Goal: Task Accomplishment & Management: Manage account settings

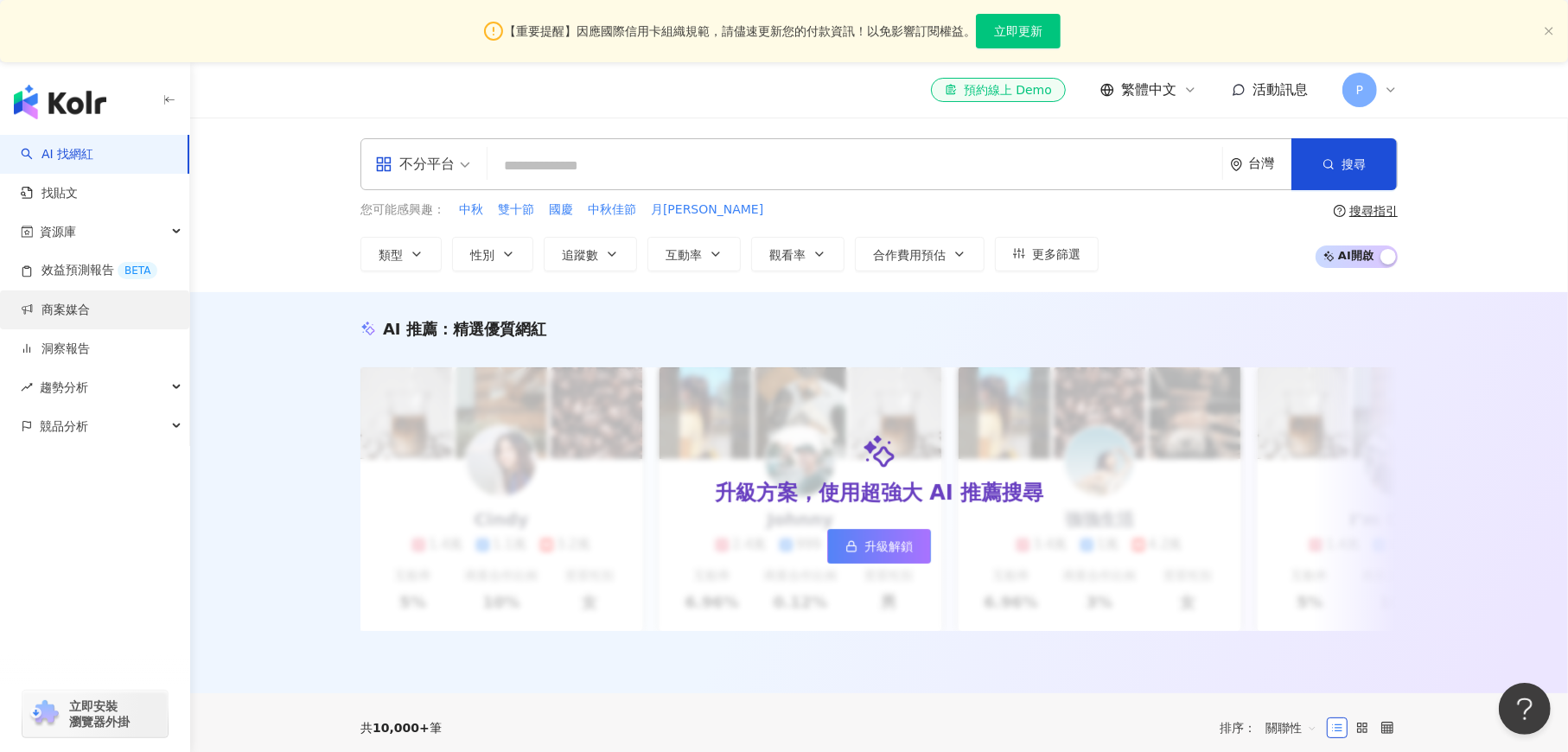
click at [77, 309] on link "商案媒合" at bounding box center [55, 310] width 69 height 17
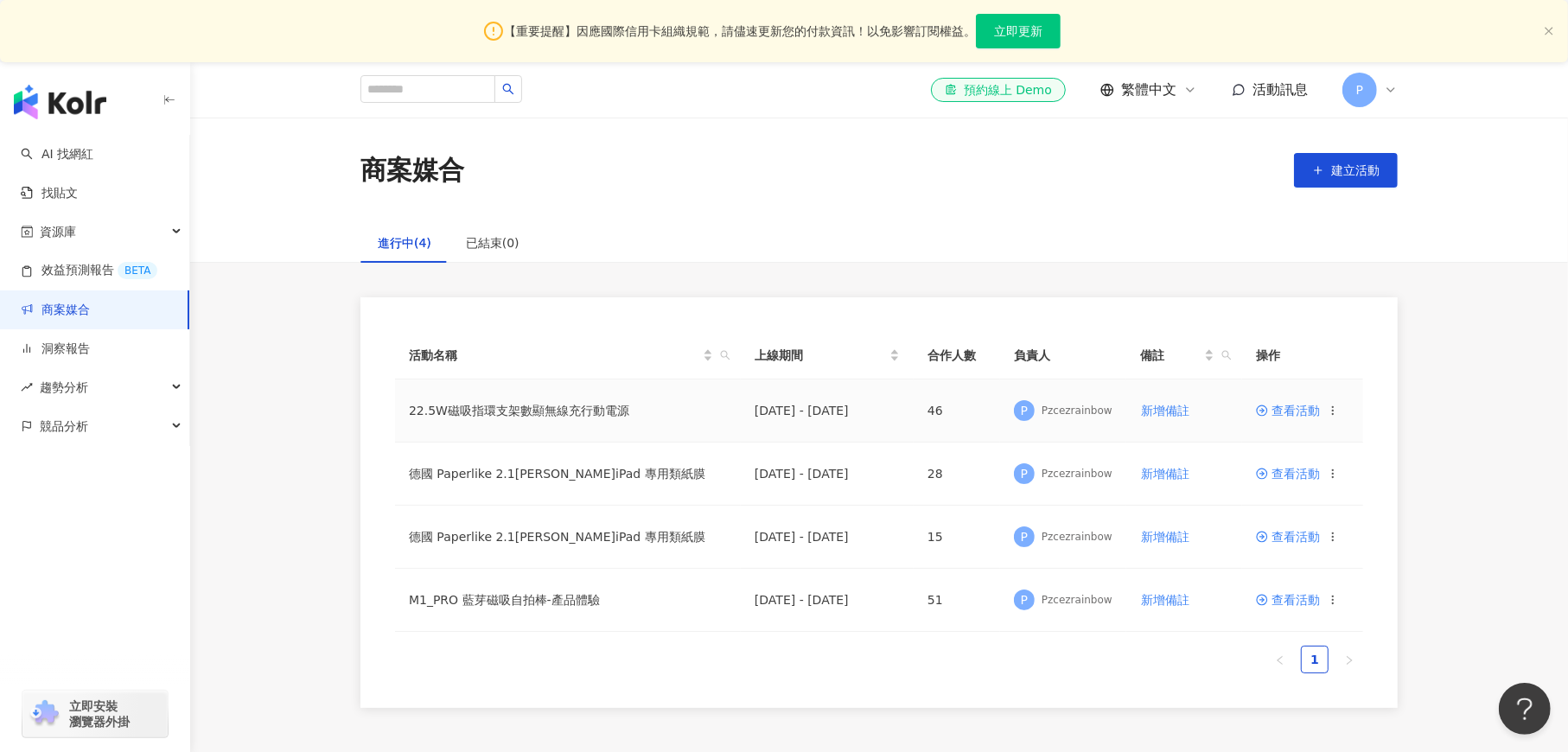
click at [1284, 414] on span "查看活動" at bounding box center [1287, 411] width 64 height 12
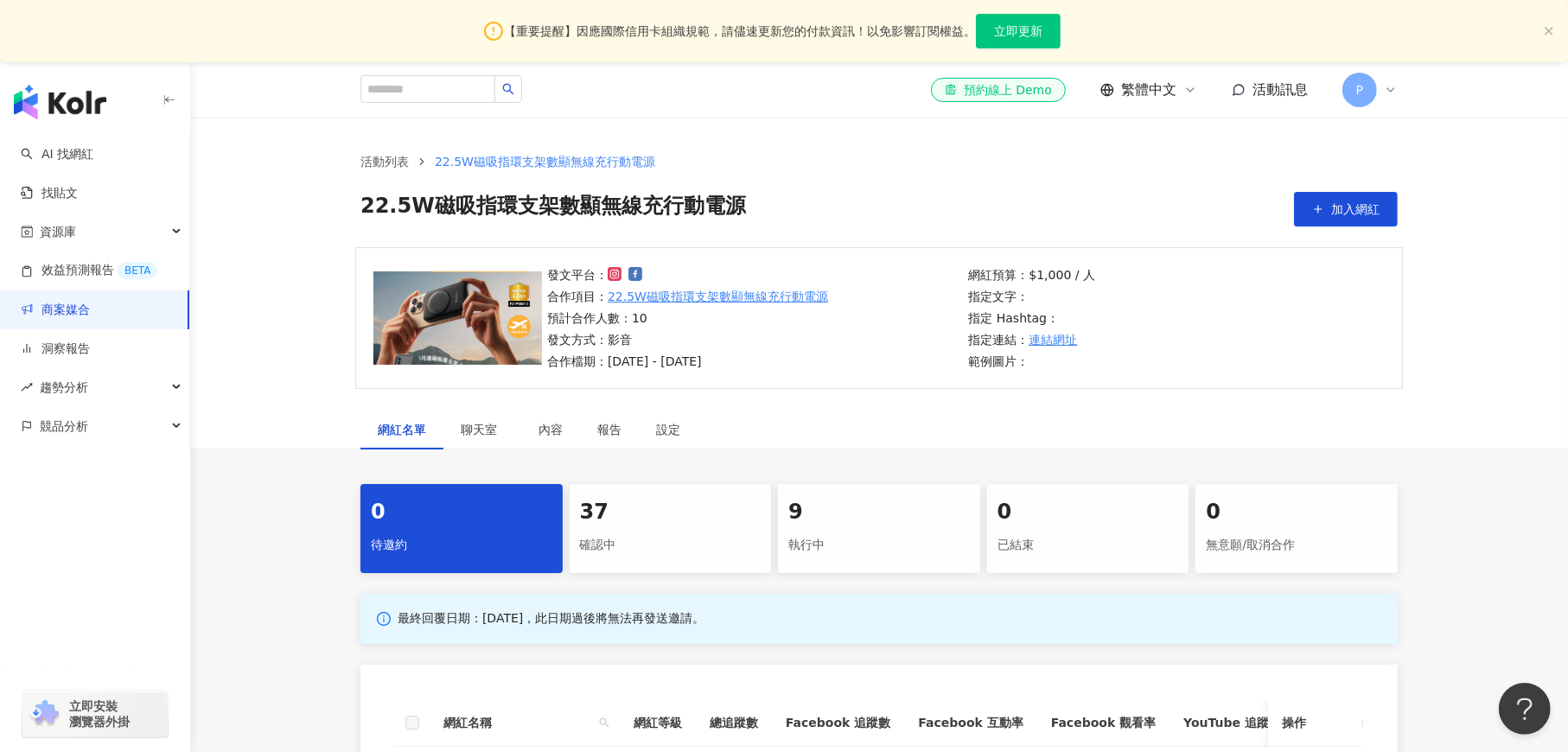
click at [649, 529] on div "37 確認中" at bounding box center [670, 528] width 202 height 89
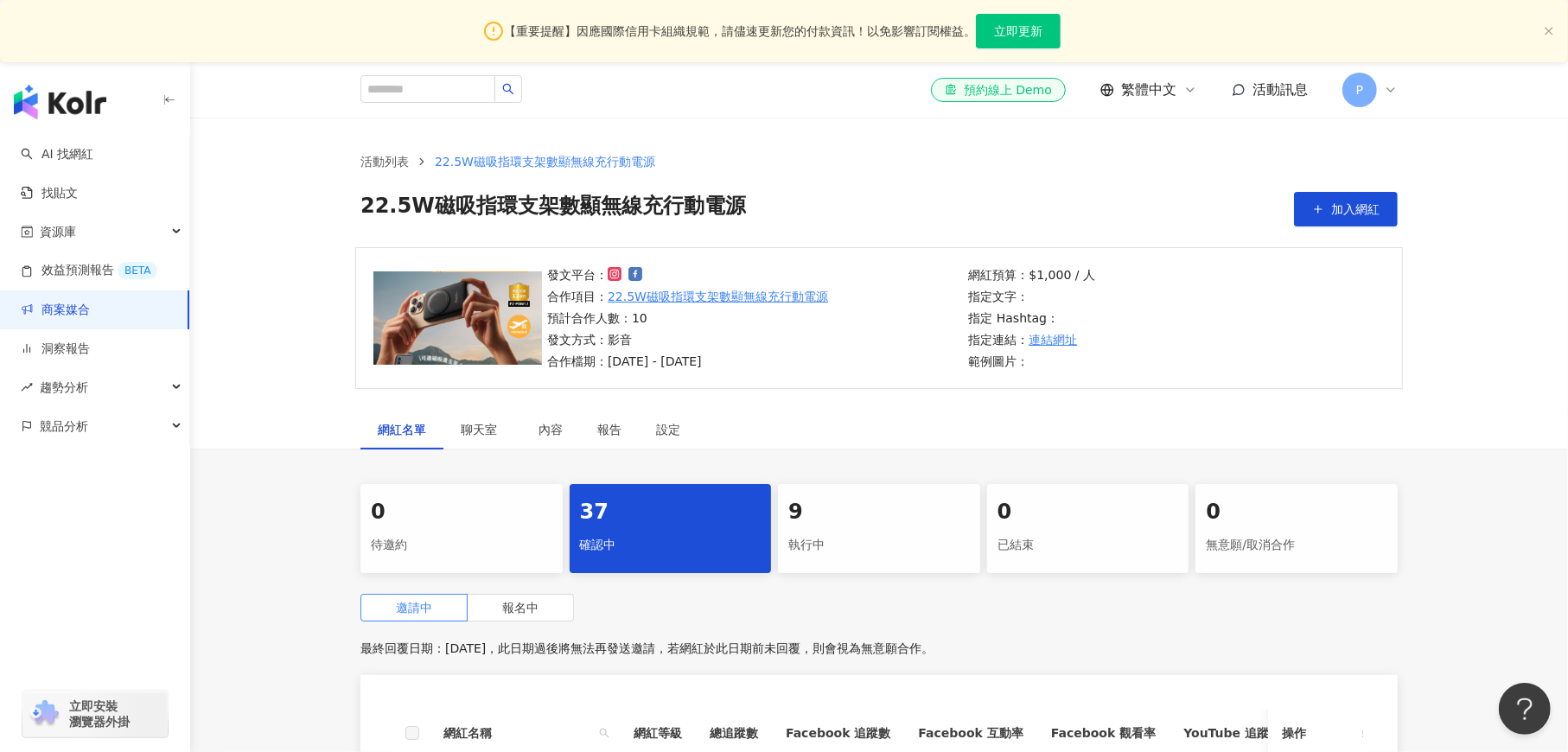
scroll to position [259, 0]
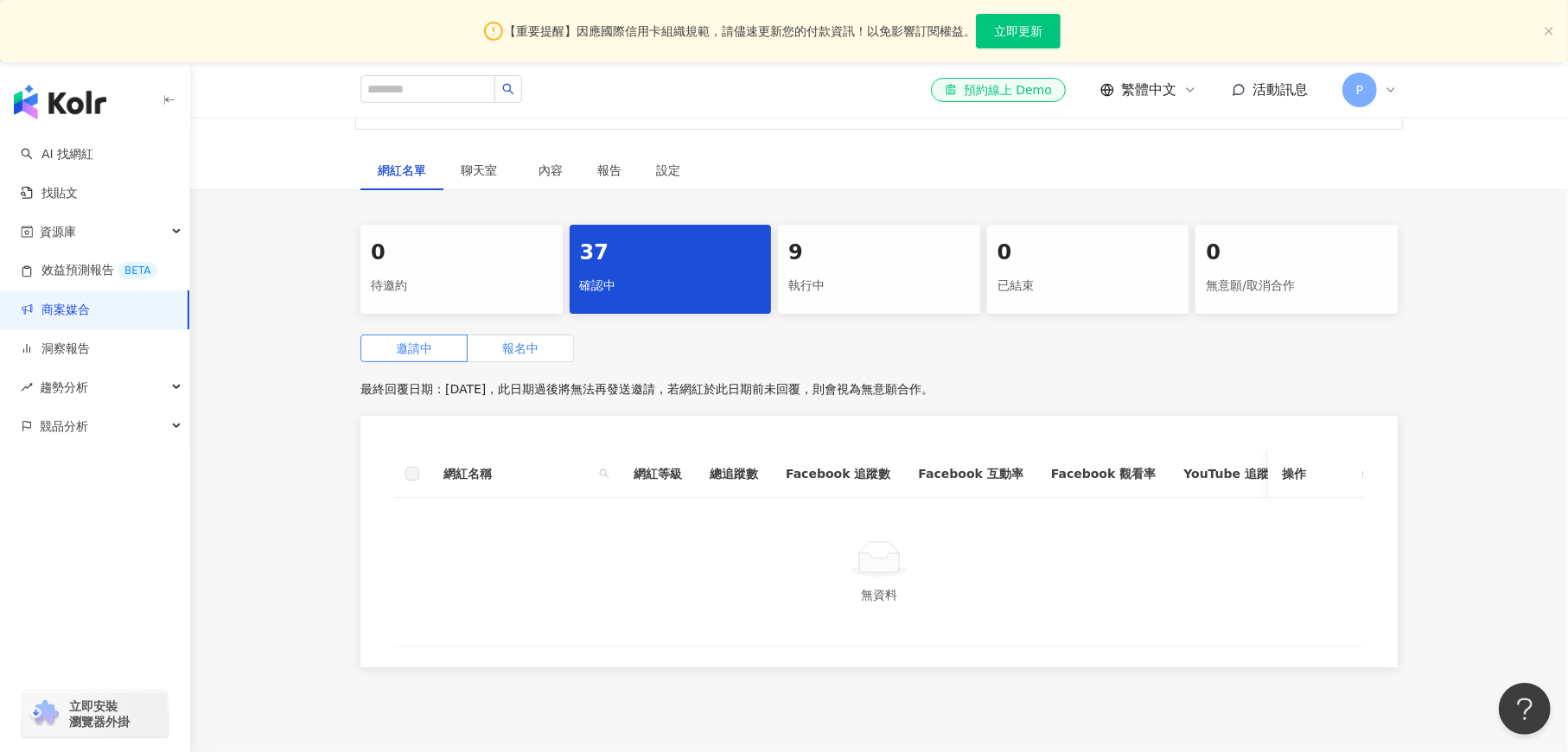
click at [522, 352] on span "報名中" at bounding box center [521, 348] width 37 height 14
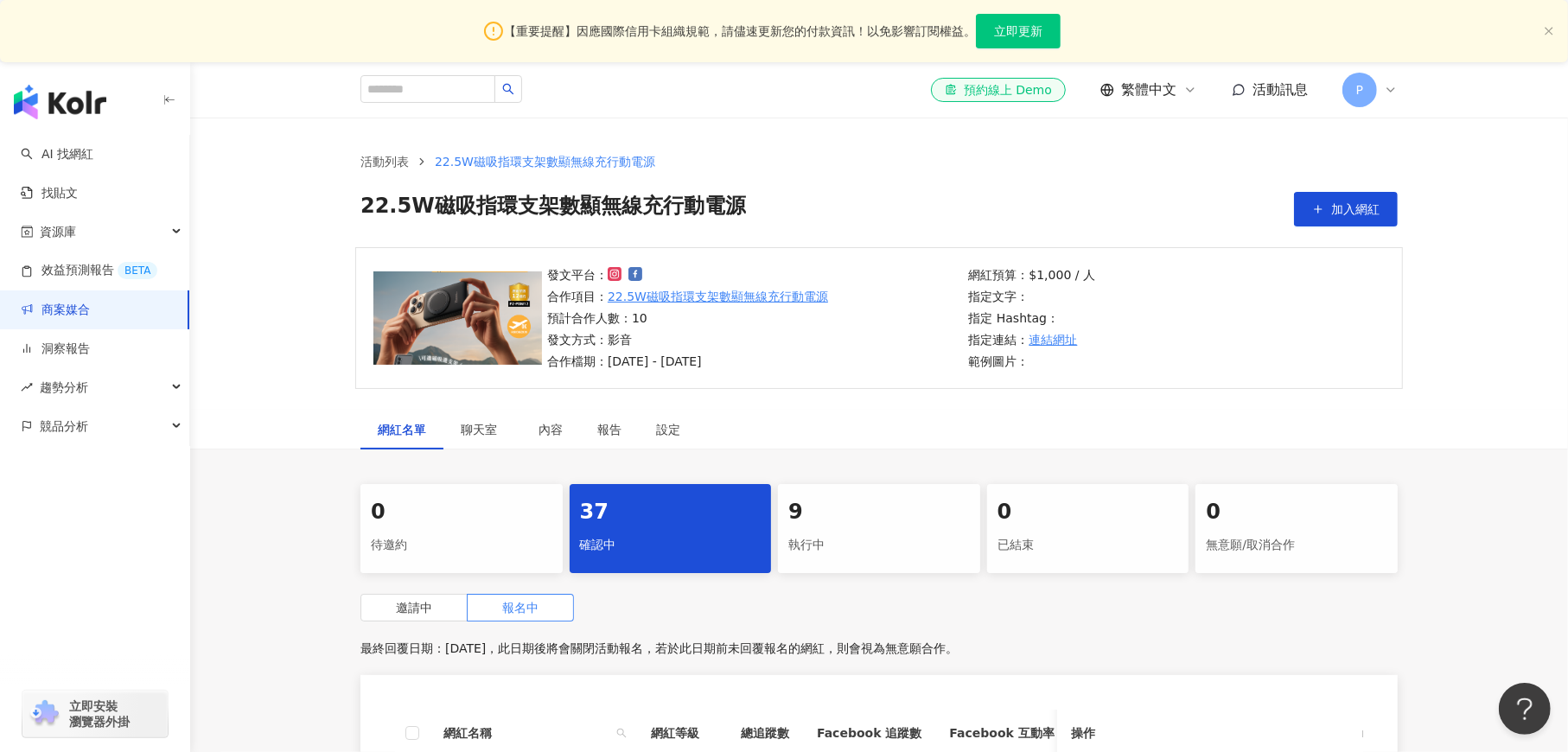
click at [1259, 86] on span "活動訊息" at bounding box center [1280, 89] width 56 height 17
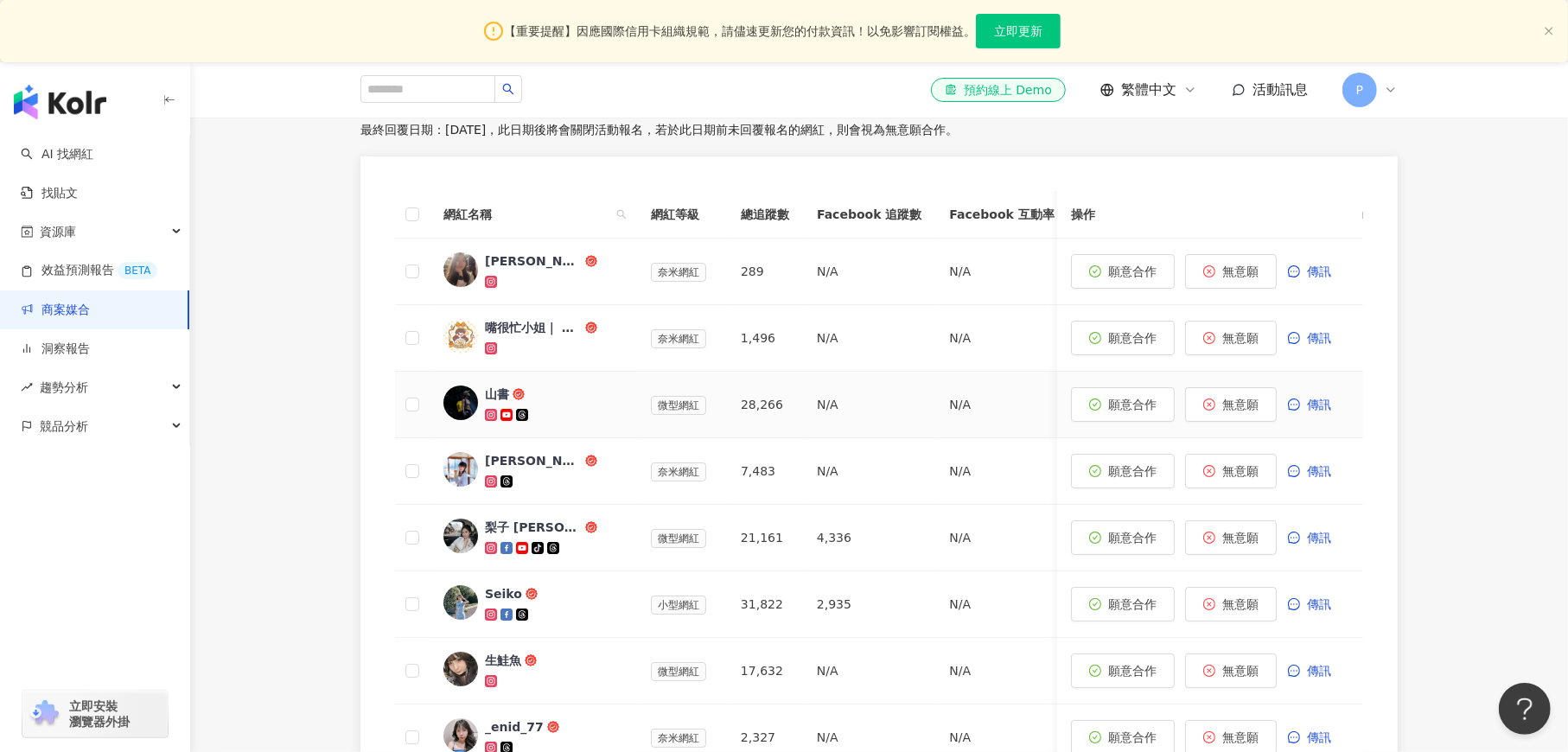
click at [464, 411] on img at bounding box center [461, 403] width 35 height 35
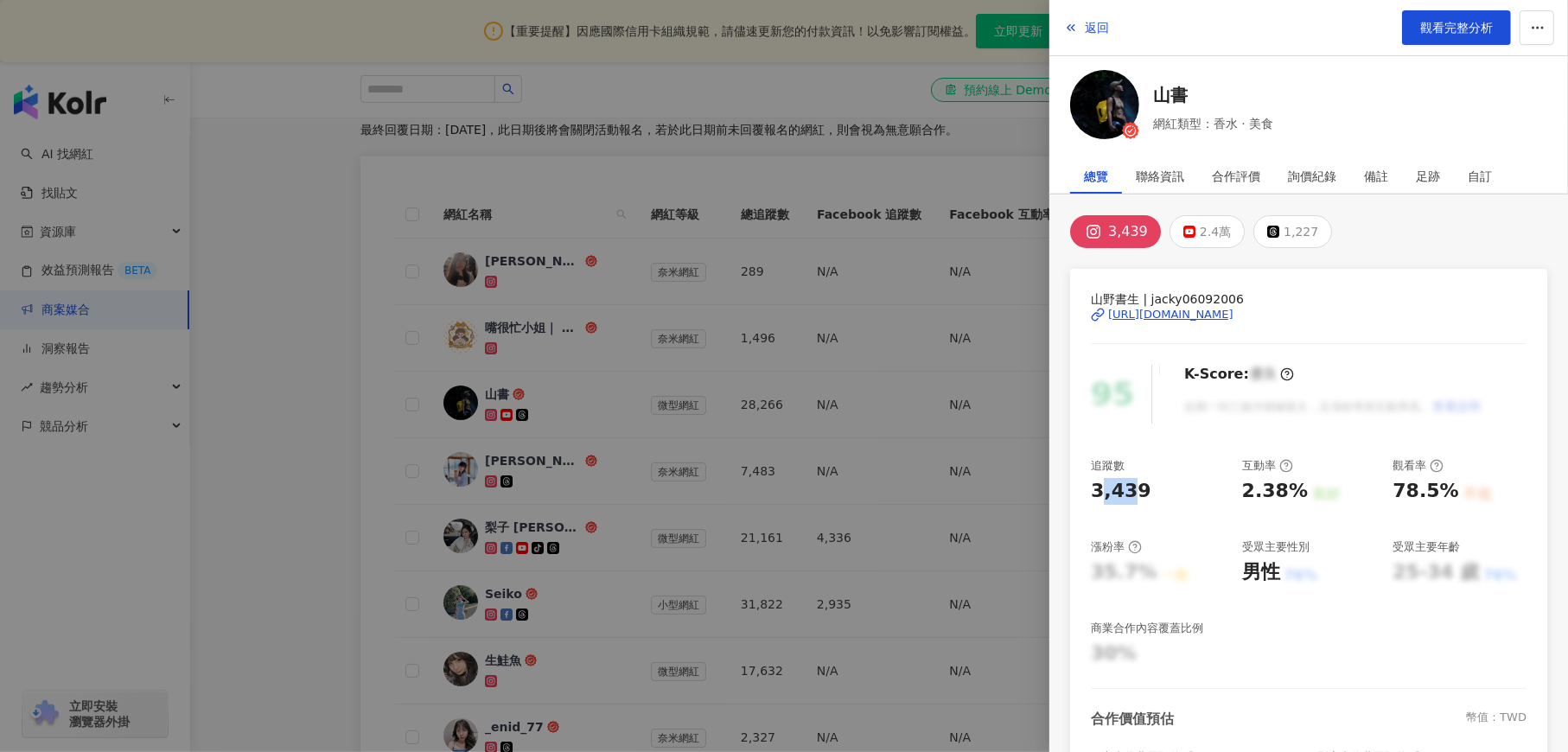
drag, startPoint x: 1102, startPoint y: 492, endPoint x: 1135, endPoint y: 492, distance: 33.0
click at [1135, 492] on div "3,439" at bounding box center [1120, 491] width 60 height 27
click at [1132, 493] on div "3,439" at bounding box center [1120, 491] width 60 height 27
click at [1208, 310] on div "[URL][DOMAIN_NAME]" at bounding box center [1171, 314] width 125 height 16
click at [335, 287] on div at bounding box center [784, 376] width 1568 height 752
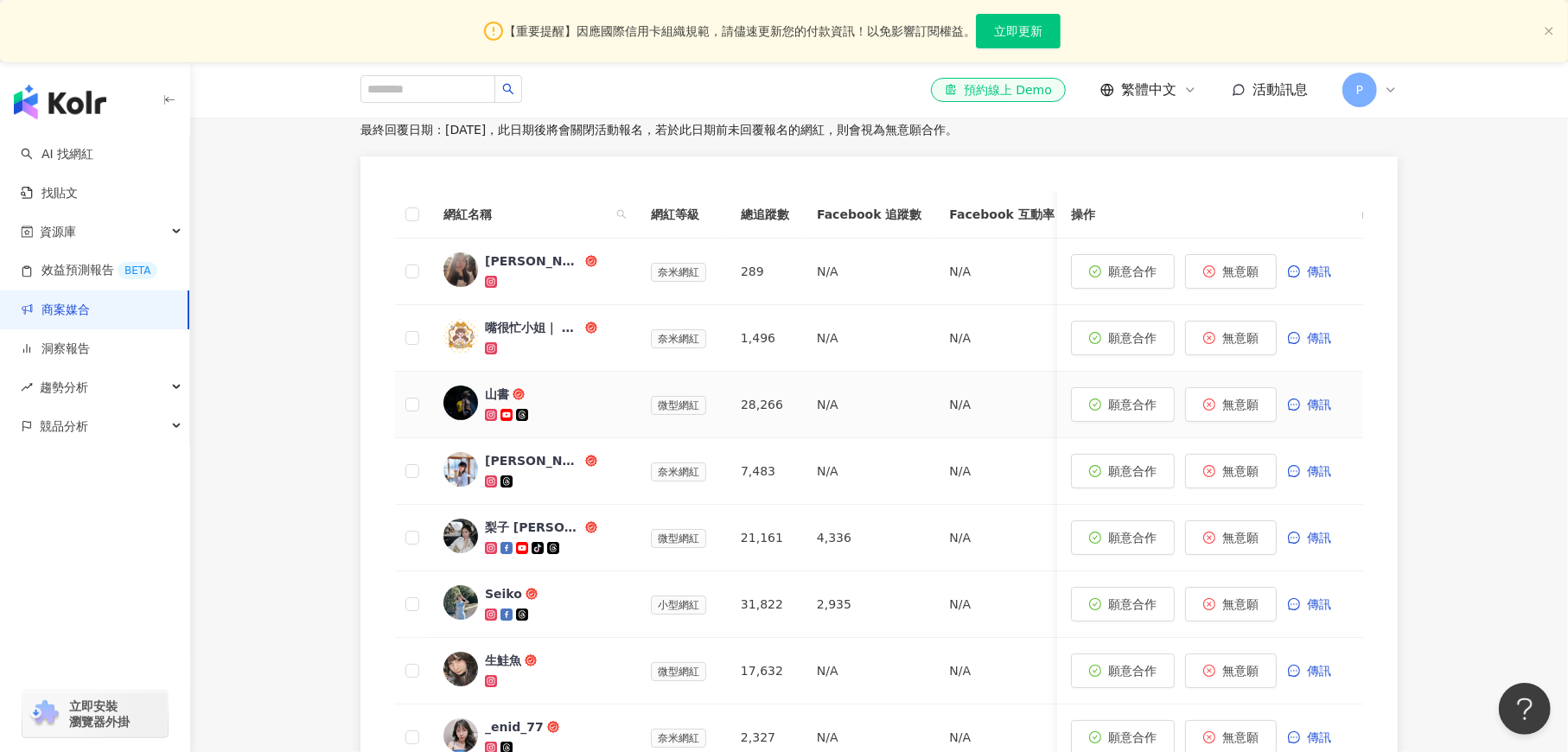
click at [505, 416] on icon at bounding box center [507, 415] width 10 height 7
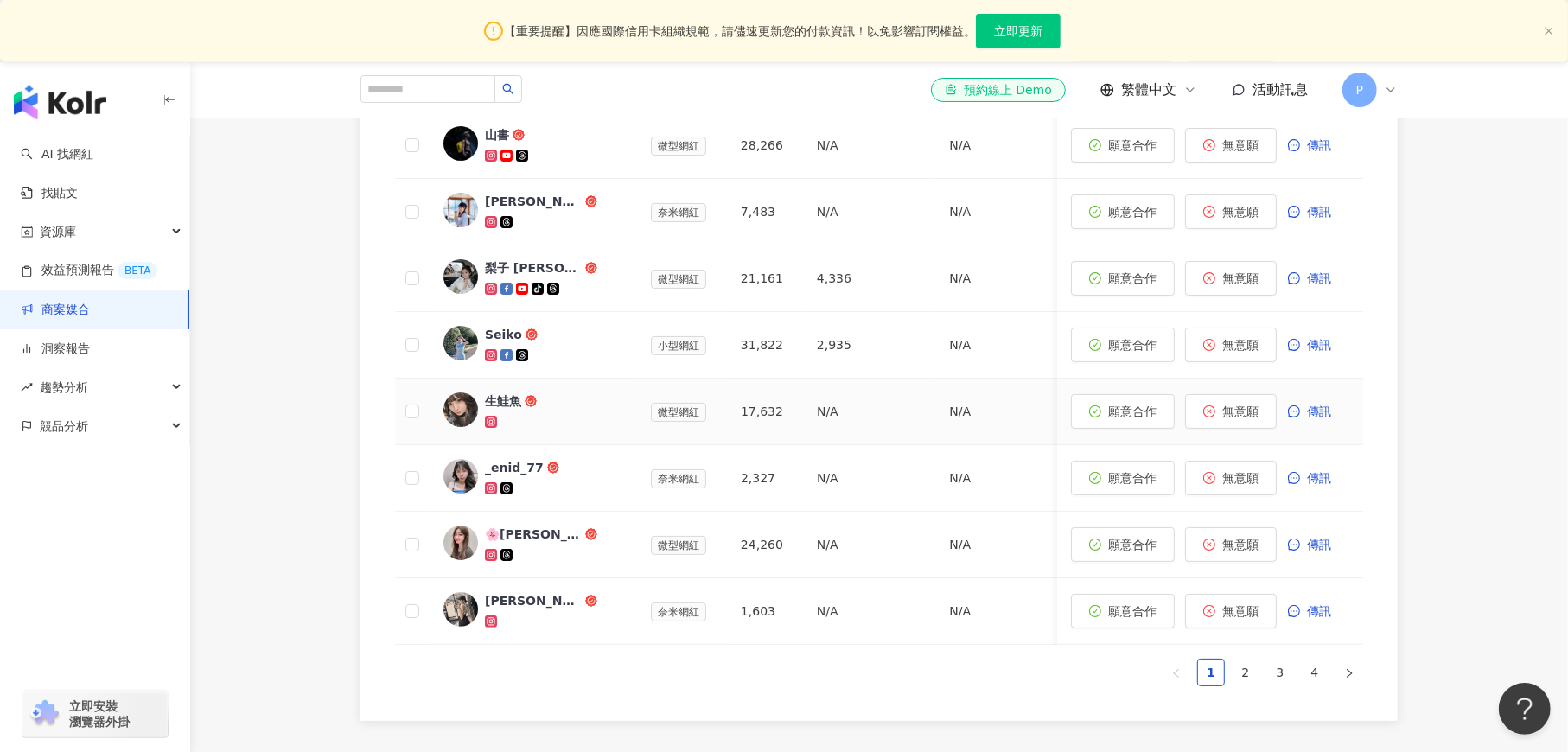
scroll to position [0, 0]
